Goal: Task Accomplishment & Management: Use online tool/utility

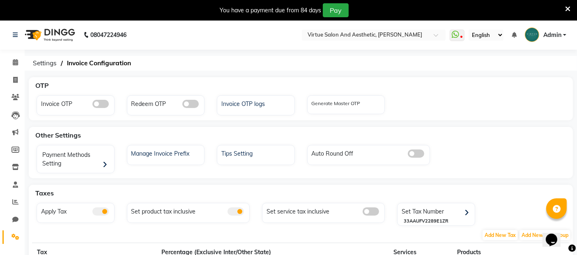
click at [376, 212] on span at bounding box center [371, 212] width 16 height 8
click at [363, 213] on input "checkbox" at bounding box center [363, 213] width 0 height 0
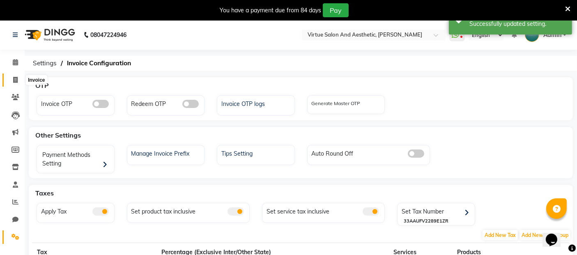
click at [18, 80] on span at bounding box center [15, 80] width 14 height 9
select select "4466"
select select "service"
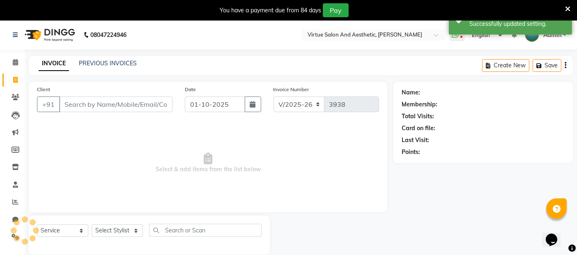
scroll to position [20, 0]
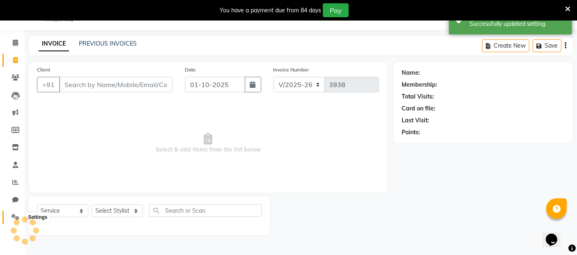
click at [16, 216] on icon at bounding box center [16, 217] width 8 height 6
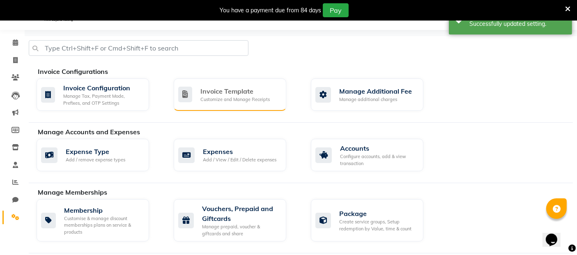
click at [237, 98] on div "Customize and Manage Receipts" at bounding box center [235, 99] width 69 height 7
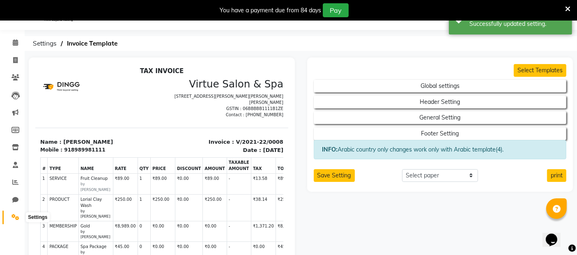
click at [17, 214] on icon at bounding box center [16, 217] width 8 height 6
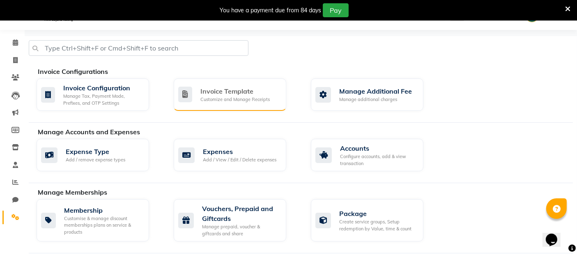
click at [226, 98] on div "Customize and Manage Receipts" at bounding box center [235, 99] width 69 height 7
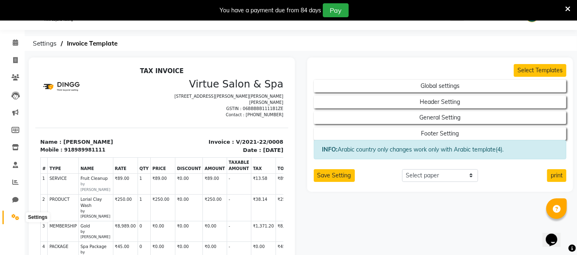
click at [16, 214] on icon at bounding box center [16, 217] width 8 height 6
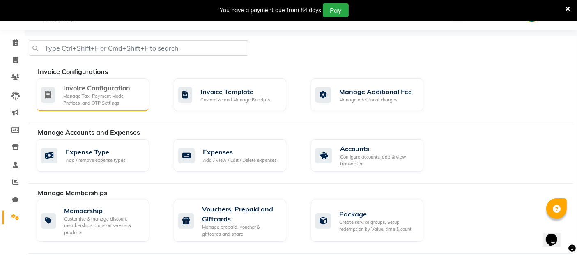
click at [110, 98] on div "Manage Tax, Payment Mode, Prefixes, and OTP Settings" at bounding box center [102, 100] width 79 height 14
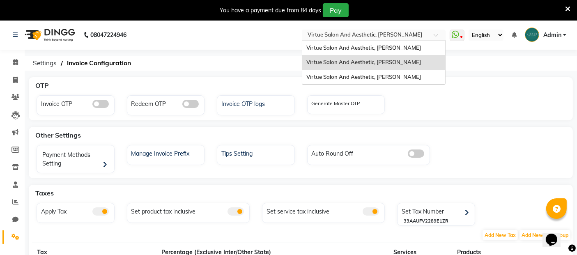
click at [373, 32] on input "text" at bounding box center [365, 36] width 119 height 8
click at [376, 50] on span "Virtue Salon And Aesthetic, [PERSON_NAME]" at bounding box center [364, 47] width 115 height 7
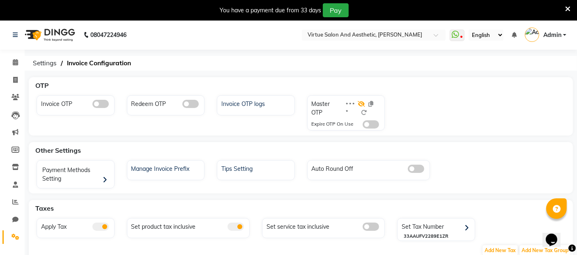
click at [360, 105] on icon at bounding box center [361, 104] width 7 height 6
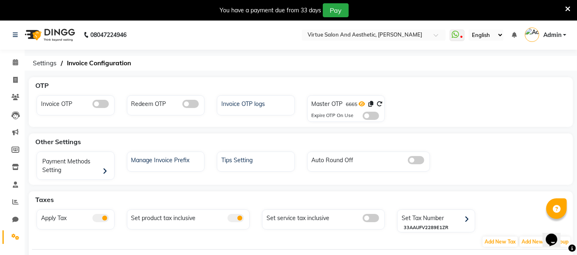
click at [363, 104] on icon at bounding box center [362, 104] width 7 height 6
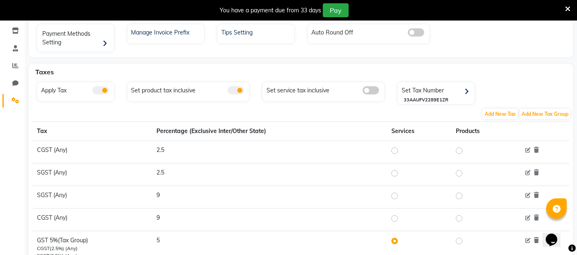
scroll to position [137, 0]
click at [374, 92] on span at bounding box center [371, 90] width 16 height 8
click at [363, 91] on input "checkbox" at bounding box center [363, 91] width 0 height 0
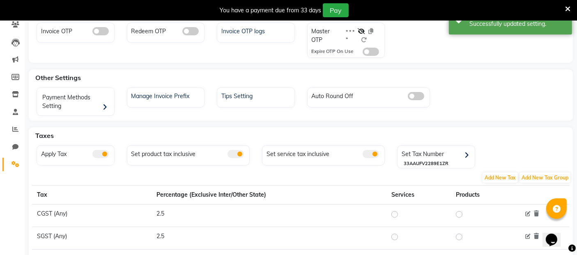
scroll to position [66, 0]
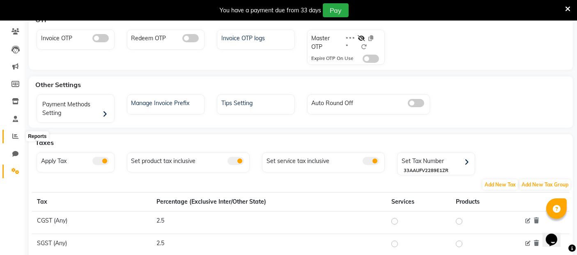
click at [18, 136] on icon at bounding box center [15, 136] width 6 height 6
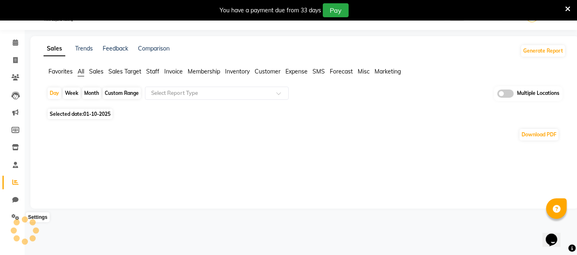
scroll to position [66, 0]
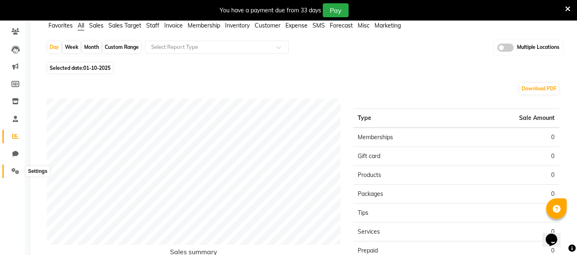
click at [16, 169] on icon at bounding box center [16, 171] width 8 height 6
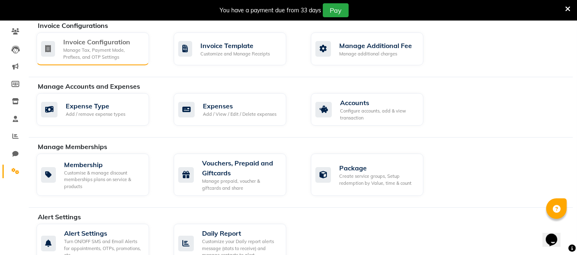
click at [91, 56] on div "Manage Tax, Payment Mode, Prefixes, and OTP Settings" at bounding box center [102, 54] width 79 height 14
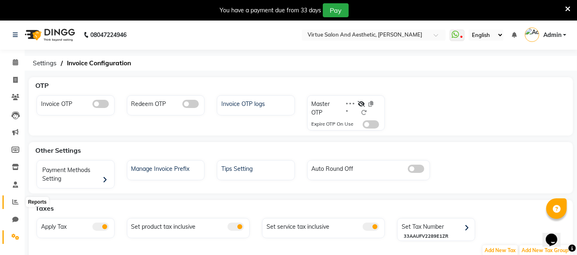
click at [14, 206] on span at bounding box center [15, 202] width 14 height 9
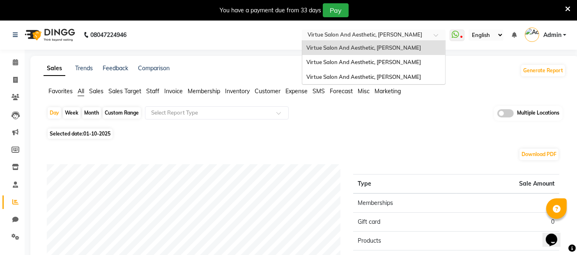
click at [371, 35] on input "text" at bounding box center [365, 36] width 119 height 8
click at [403, 59] on span "Virtue Salon And Aesthetic, [PERSON_NAME]" at bounding box center [364, 62] width 115 height 7
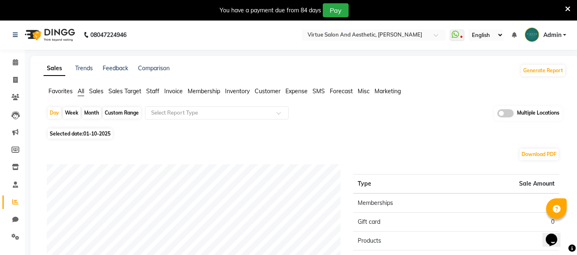
click at [171, 90] on span "Invoice" at bounding box center [173, 91] width 18 height 7
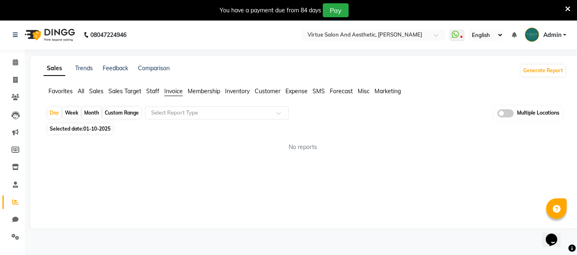
click at [93, 131] on span "01-10-2025" at bounding box center [96, 129] width 27 height 6
select select "10"
select select "2025"
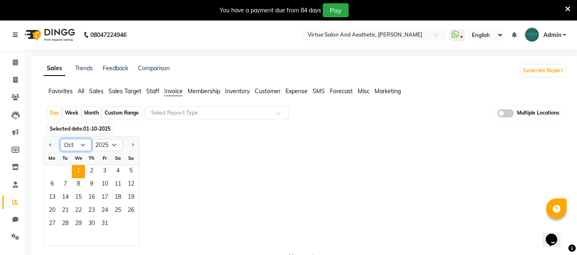
click at [81, 146] on select "Jan Feb Mar Apr May Jun Jul Aug Sep Oct Nov Dec" at bounding box center [75, 145] width 31 height 12
select select "9"
click at [60, 139] on select "Jan Feb Mar Apr May Jun Jul Aug Sep Oct Nov Dec" at bounding box center [75, 145] width 31 height 12
click at [68, 221] on span "30" at bounding box center [65, 224] width 13 height 13
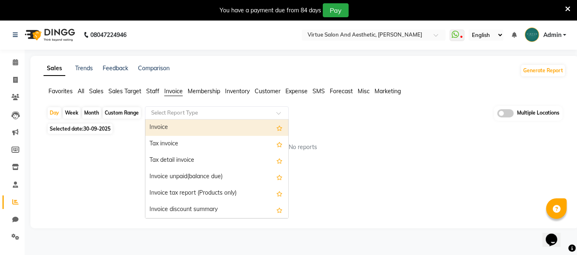
click at [192, 112] on input "text" at bounding box center [209, 113] width 118 height 8
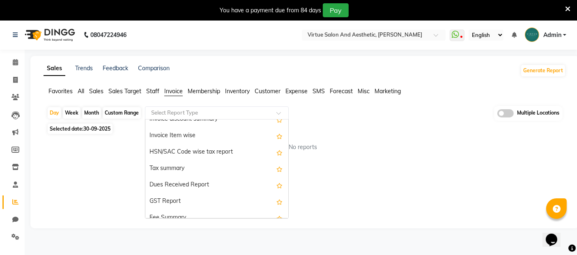
scroll to position [91, 0]
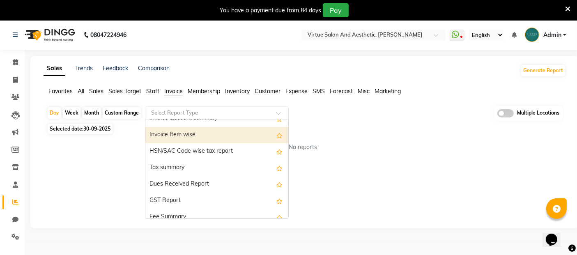
click at [180, 138] on div "Invoice Item wise" at bounding box center [217, 135] width 143 height 16
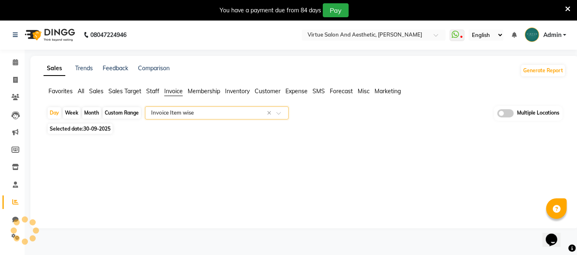
select select "full_report"
select select "csv"
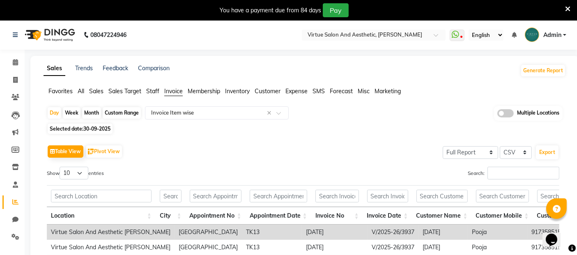
click at [509, 111] on span at bounding box center [506, 113] width 16 height 8
click at [498, 115] on input "checkbox" at bounding box center [498, 115] width 0 height 0
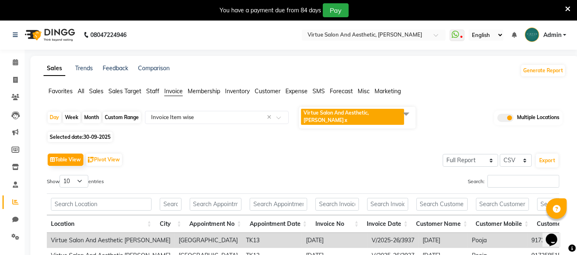
click at [408, 115] on span at bounding box center [406, 114] width 16 height 16
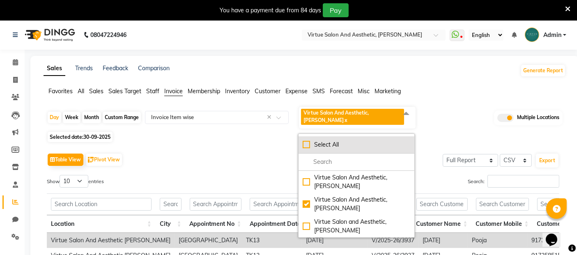
click at [309, 144] on div "Select All" at bounding box center [357, 145] width 108 height 9
checkbox input "true"
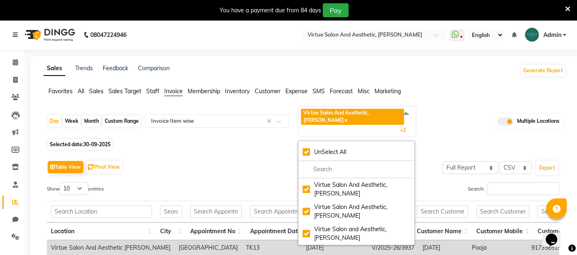
click at [194, 159] on div "Table View Pivot View Select Full Report Filtered Report Select CSV PDF Export" at bounding box center [303, 167] width 513 height 17
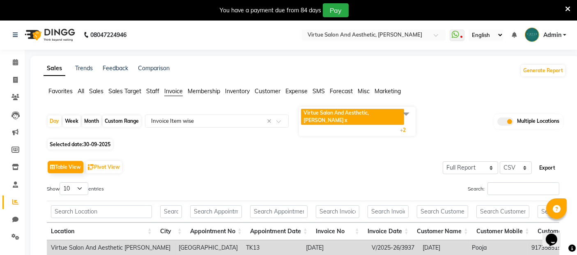
click at [555, 161] on button "Export" at bounding box center [547, 168] width 23 height 14
click at [99, 90] on span "Sales" at bounding box center [96, 91] width 14 height 7
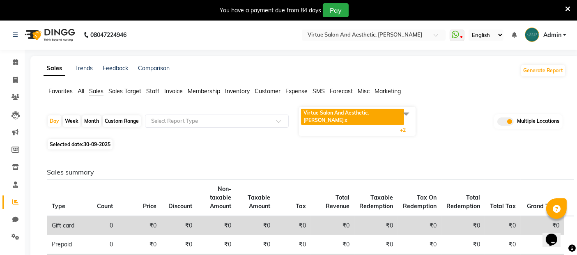
click at [117, 115] on div "Custom Range" at bounding box center [122, 121] width 38 height 12
select select "9"
select select "2025"
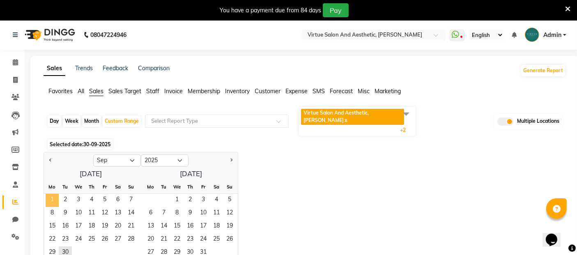
click at [53, 194] on span "1" at bounding box center [52, 200] width 13 height 13
click at [65, 247] on span "30" at bounding box center [65, 253] width 13 height 13
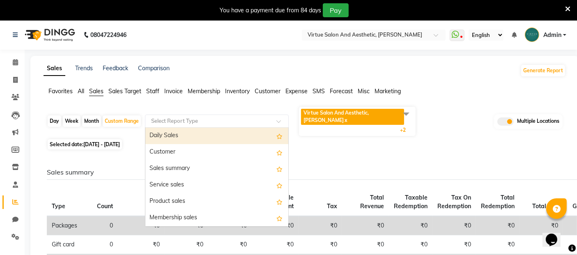
click at [187, 117] on input "text" at bounding box center [209, 121] width 118 height 8
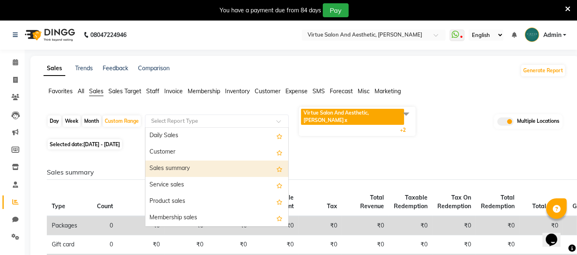
click at [181, 161] on div "Sales summary" at bounding box center [217, 169] width 143 height 16
select select "full_report"
select select "csv"
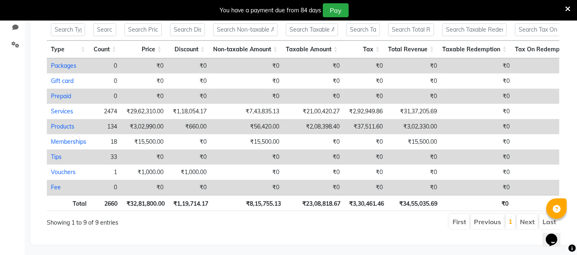
scroll to position [365, 0]
